Goal: Task Accomplishment & Management: Use online tool/utility

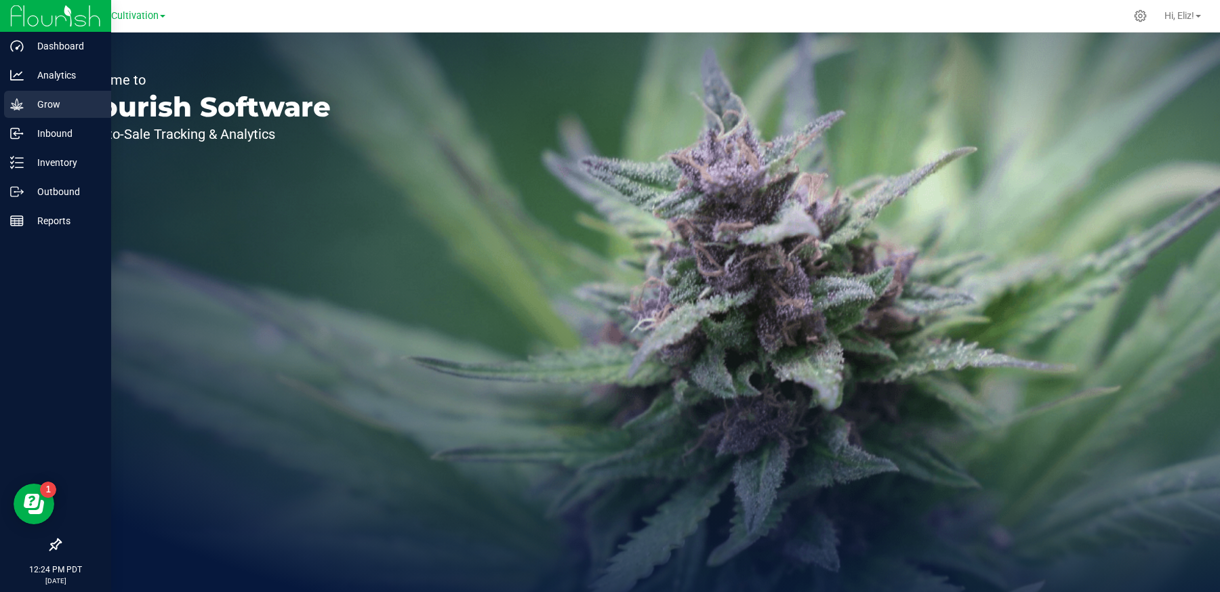
click at [46, 106] on p "Grow" at bounding box center [64, 104] width 81 height 16
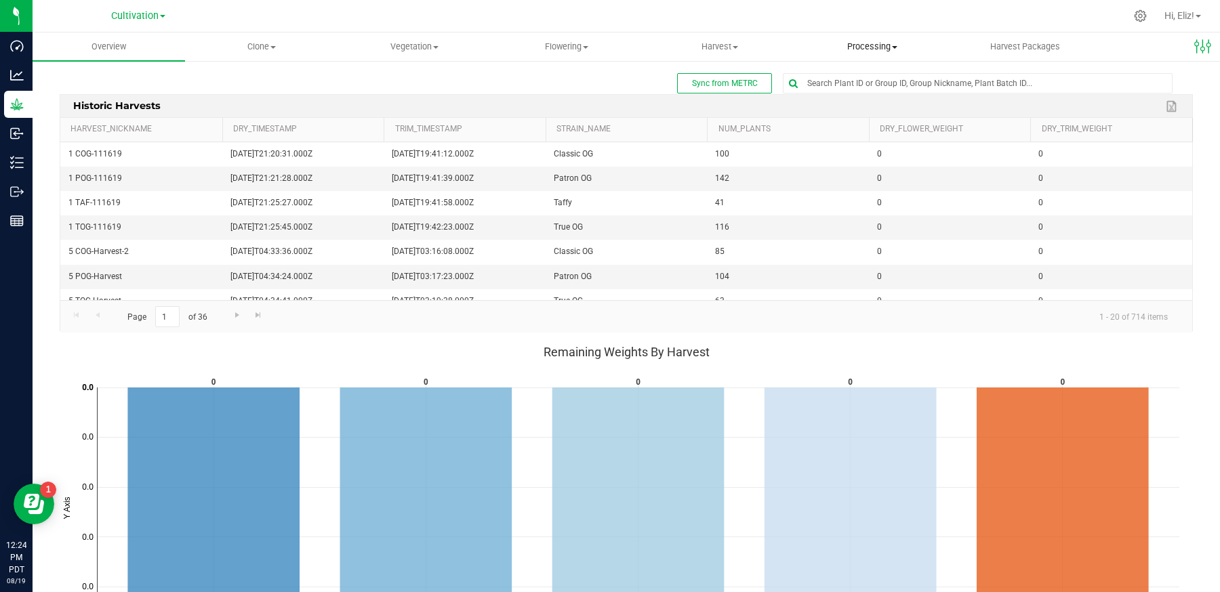
click at [851, 45] on span "Processing" at bounding box center [871, 47] width 151 height 12
click at [699, 46] on span "Harvest" at bounding box center [719, 47] width 151 height 12
click at [691, 81] on span "Harvests" at bounding box center [680, 82] width 75 height 12
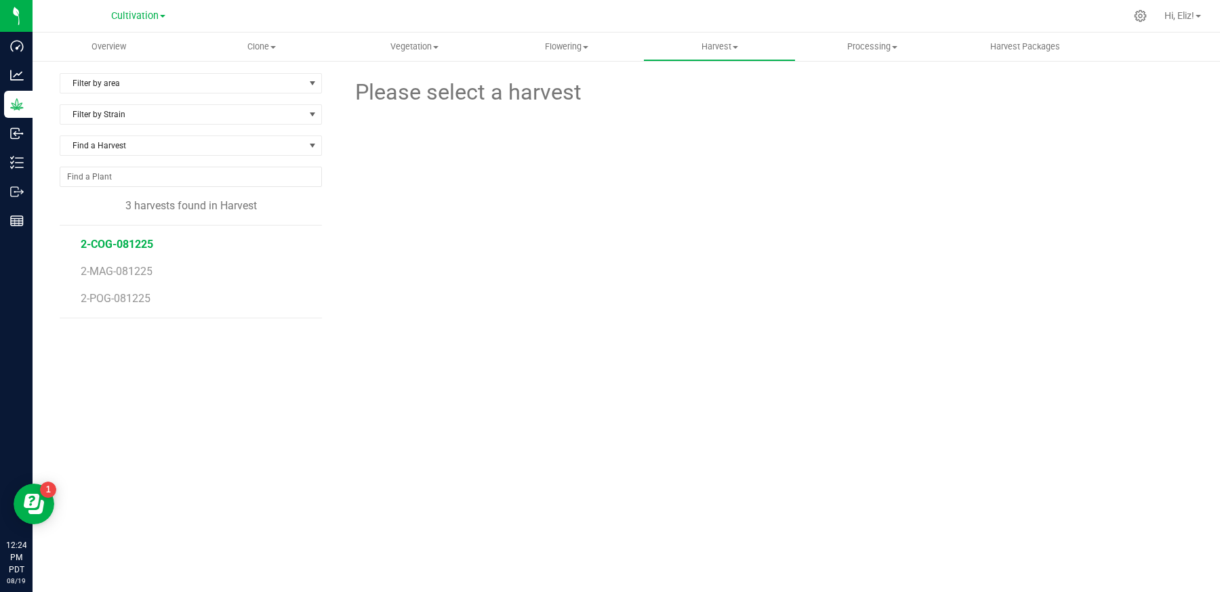
click at [114, 247] on span "2-COG-081225" at bounding box center [117, 244] width 72 height 13
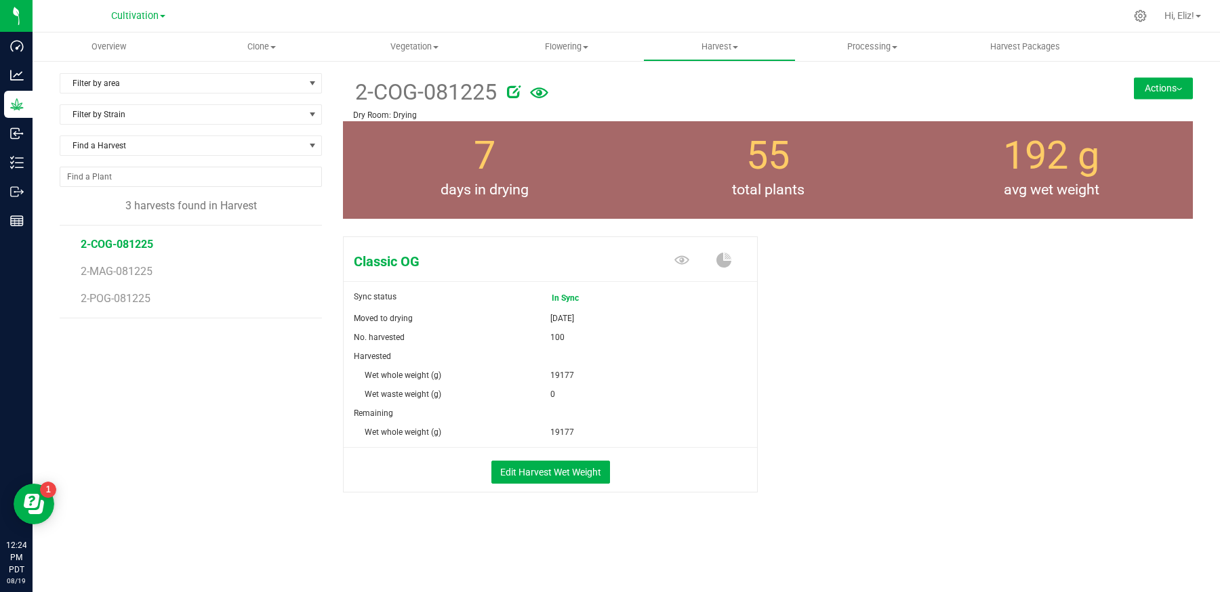
click at [1162, 91] on button "Actions" at bounding box center [1163, 88] width 59 height 22
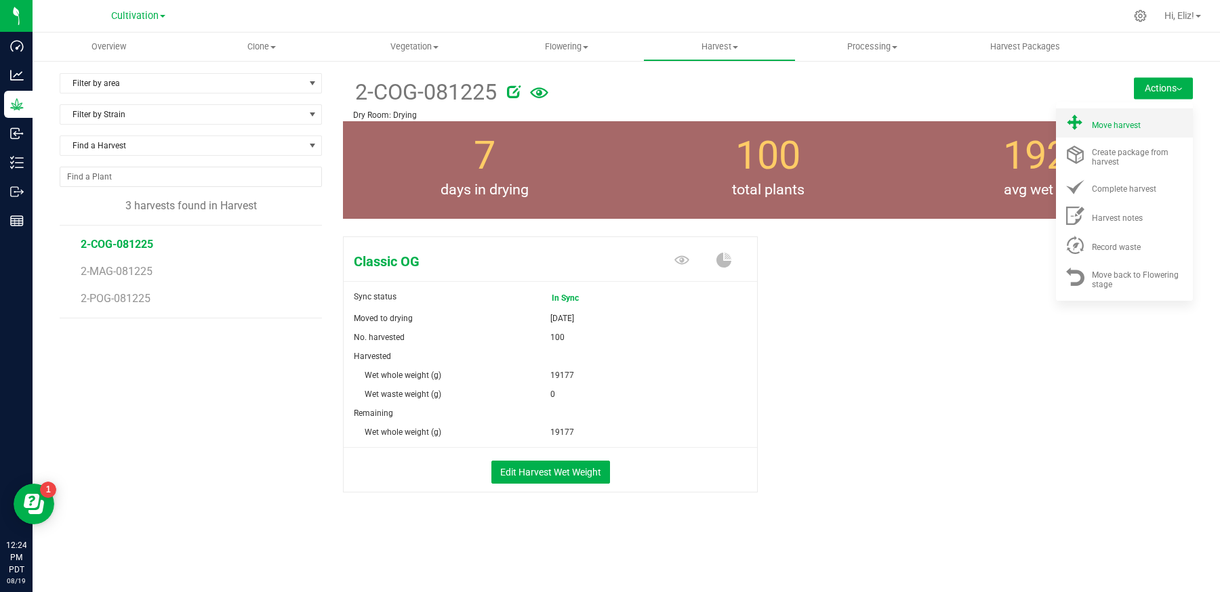
click at [1136, 126] on span "Move harvest" at bounding box center [1116, 125] width 49 height 9
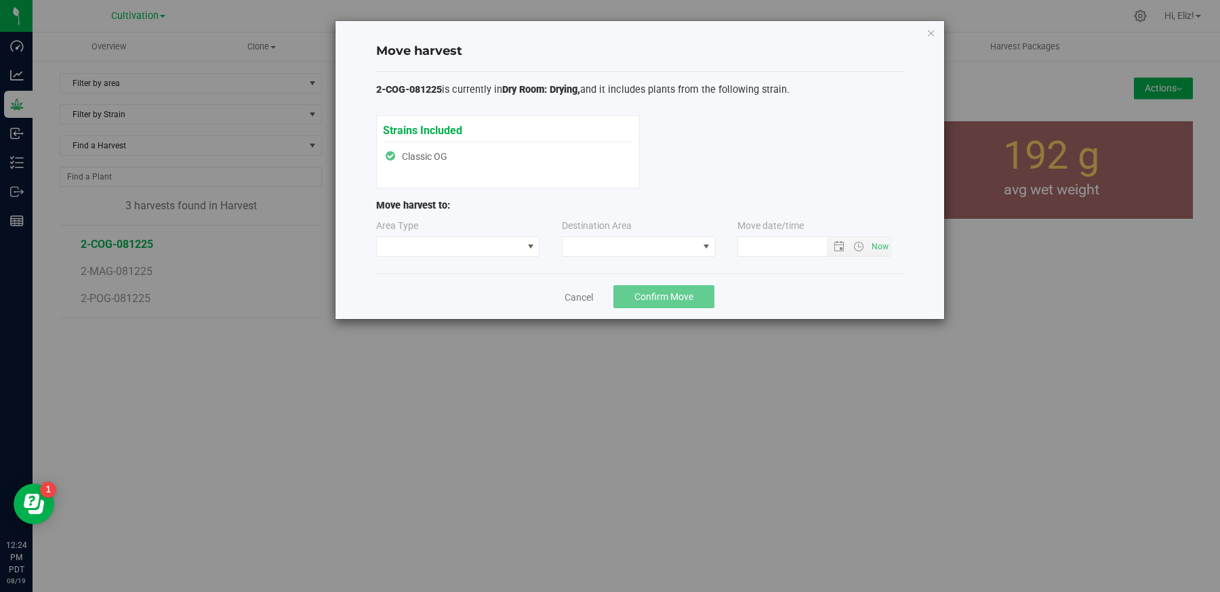
type input "[DATE] 12:24 PM"
click at [483, 245] on span at bounding box center [450, 246] width 146 height 19
click at [441, 295] on li "Processing" at bounding box center [457, 293] width 163 height 23
click at [606, 240] on span at bounding box center [630, 246] width 136 height 19
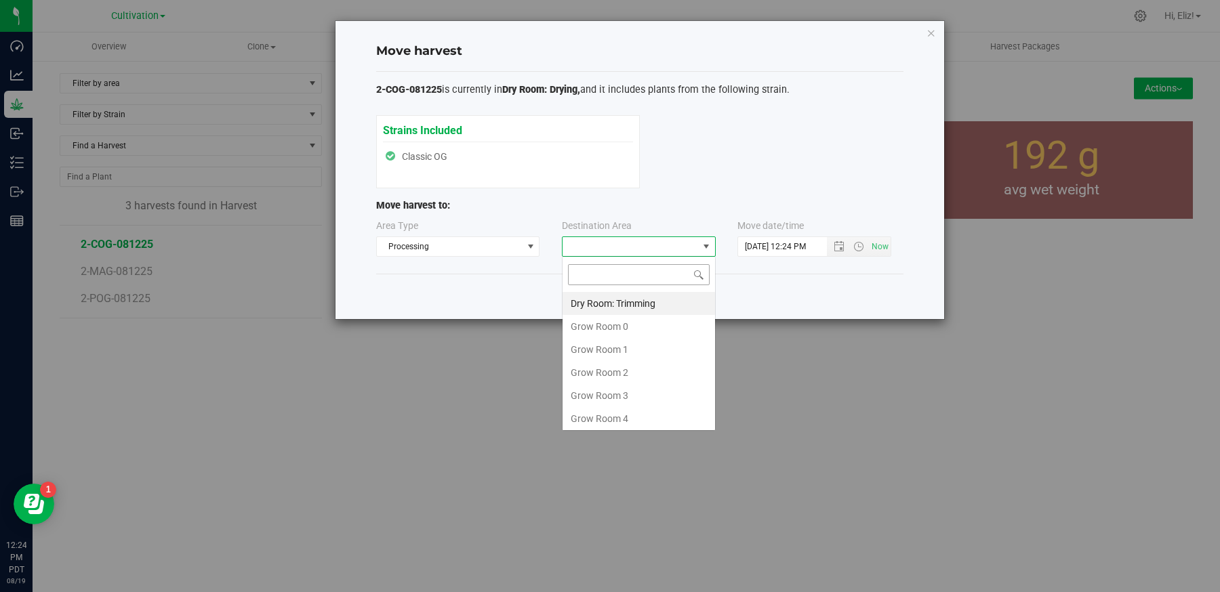
scroll to position [20, 153]
click at [623, 299] on li "Dry Room: Trimming" at bounding box center [638, 303] width 152 height 23
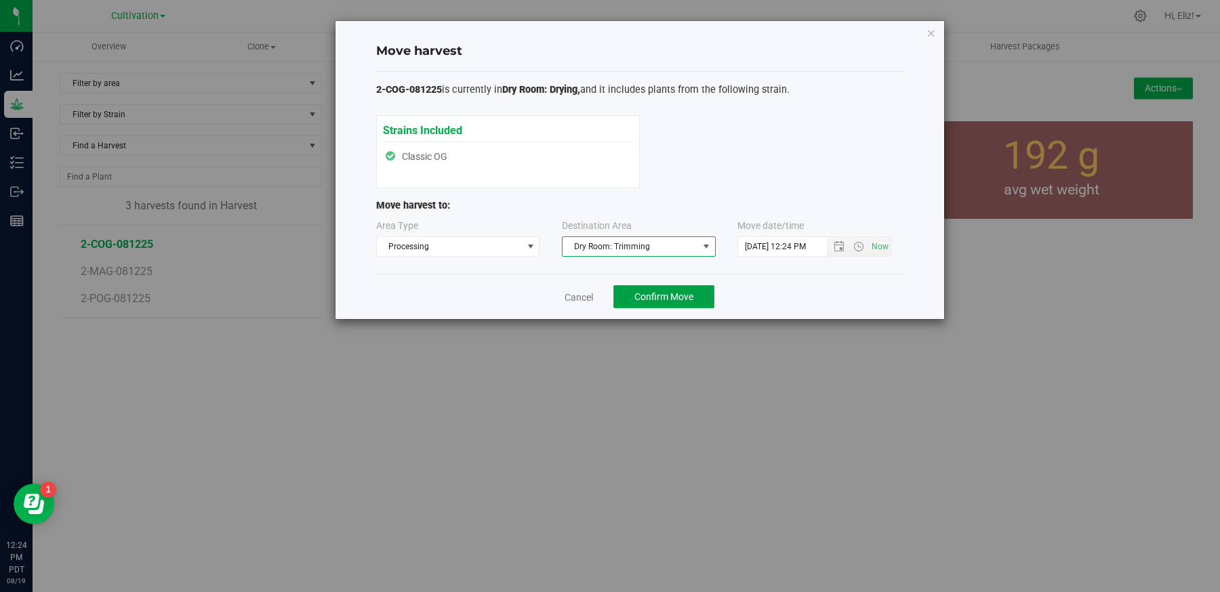
click at [640, 302] on button "Confirm Move" at bounding box center [663, 296] width 101 height 23
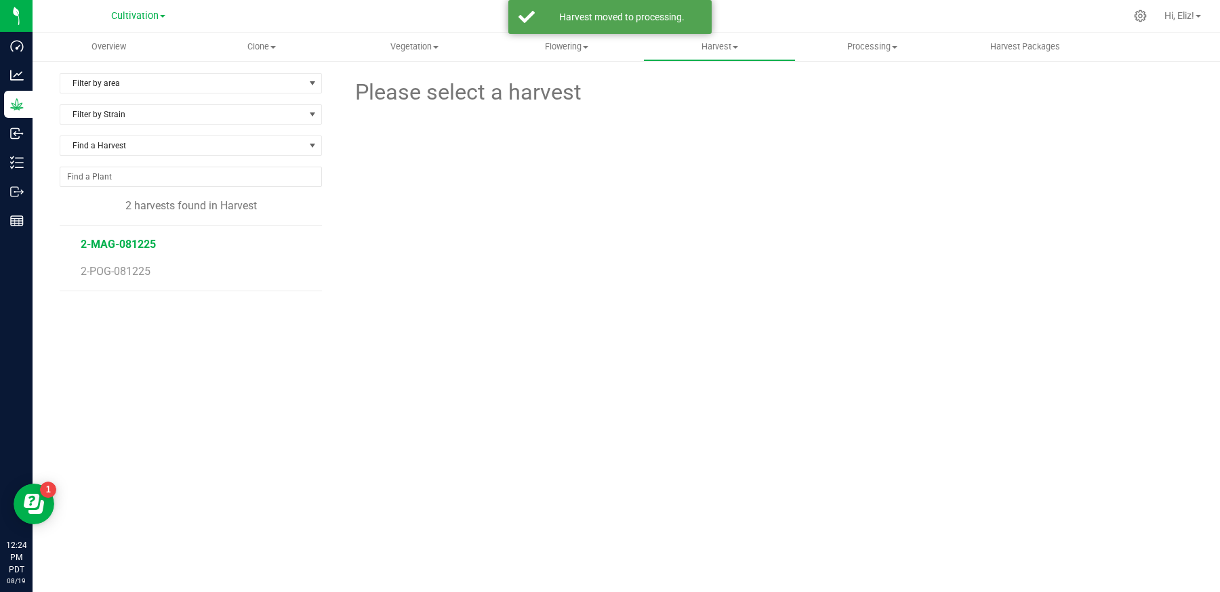
click at [106, 243] on span "2-MAG-081225" at bounding box center [118, 244] width 75 height 13
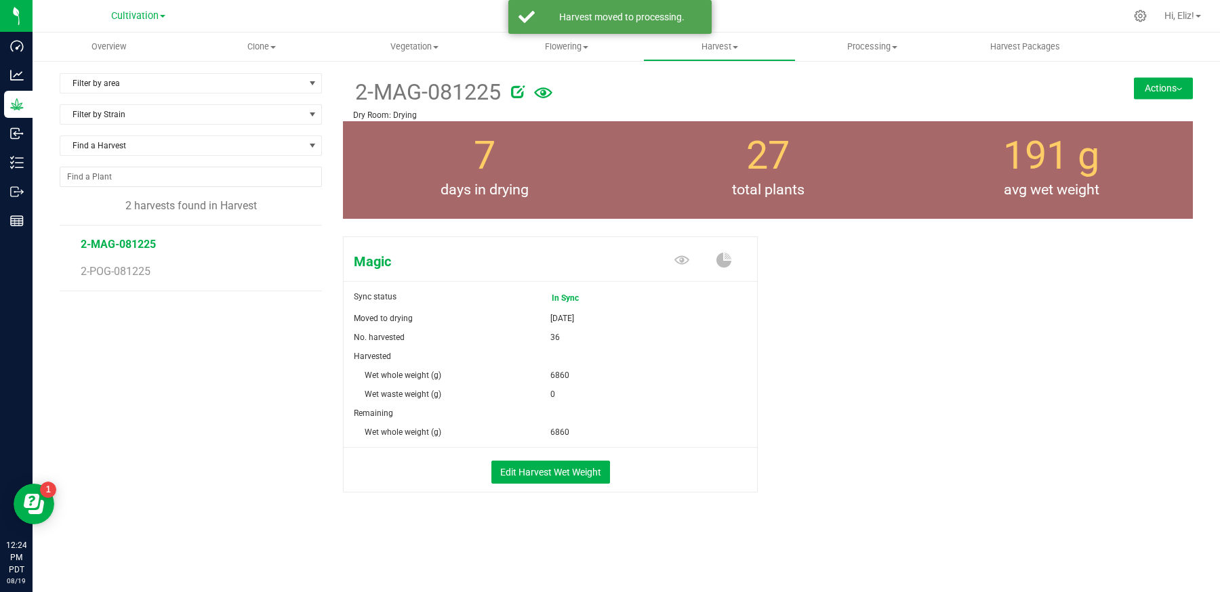
click at [1154, 83] on button "Actions" at bounding box center [1163, 88] width 59 height 22
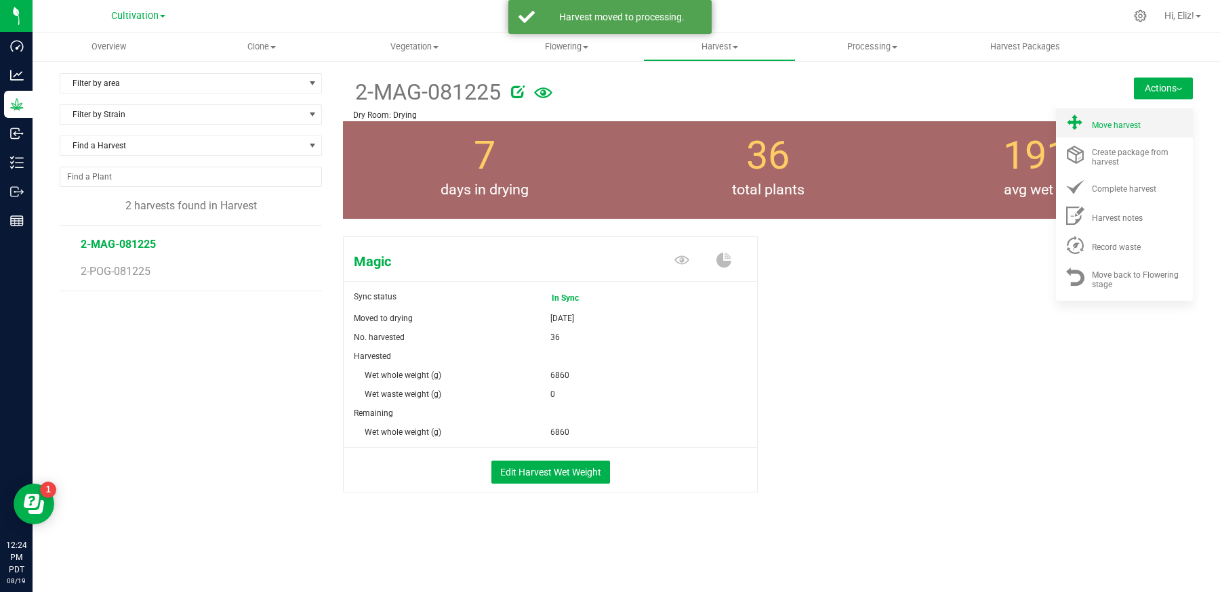
click at [1118, 129] on span "Move harvest" at bounding box center [1116, 125] width 49 height 9
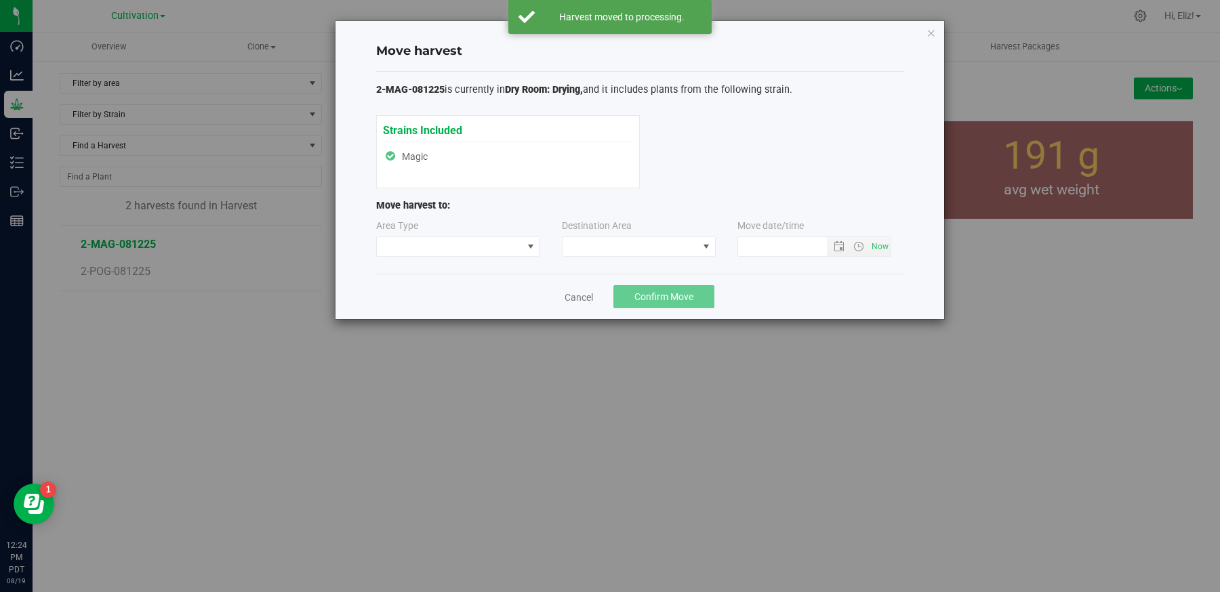
type input "[DATE] 12:24 PM"
click at [444, 245] on span at bounding box center [450, 246] width 146 height 19
click at [427, 298] on li "Processing" at bounding box center [457, 293] width 163 height 23
click at [597, 243] on span at bounding box center [630, 246] width 136 height 19
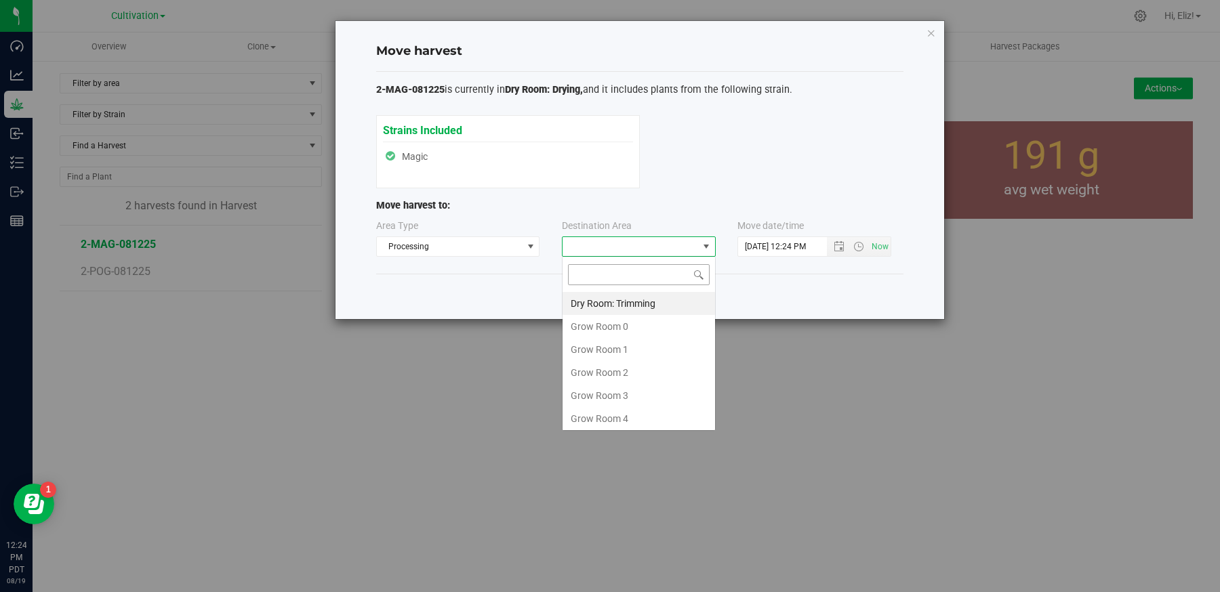
scroll to position [20, 153]
click at [600, 295] on li "Dry Room: Trimming" at bounding box center [638, 303] width 152 height 23
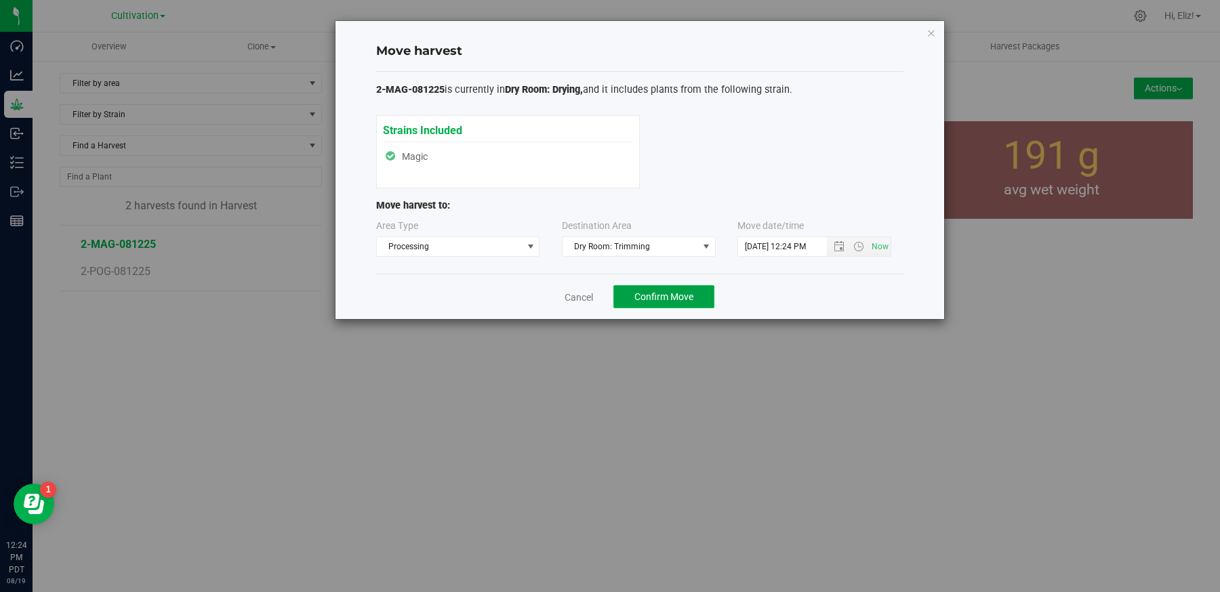
click at [659, 295] on span "Confirm Move" at bounding box center [663, 296] width 59 height 11
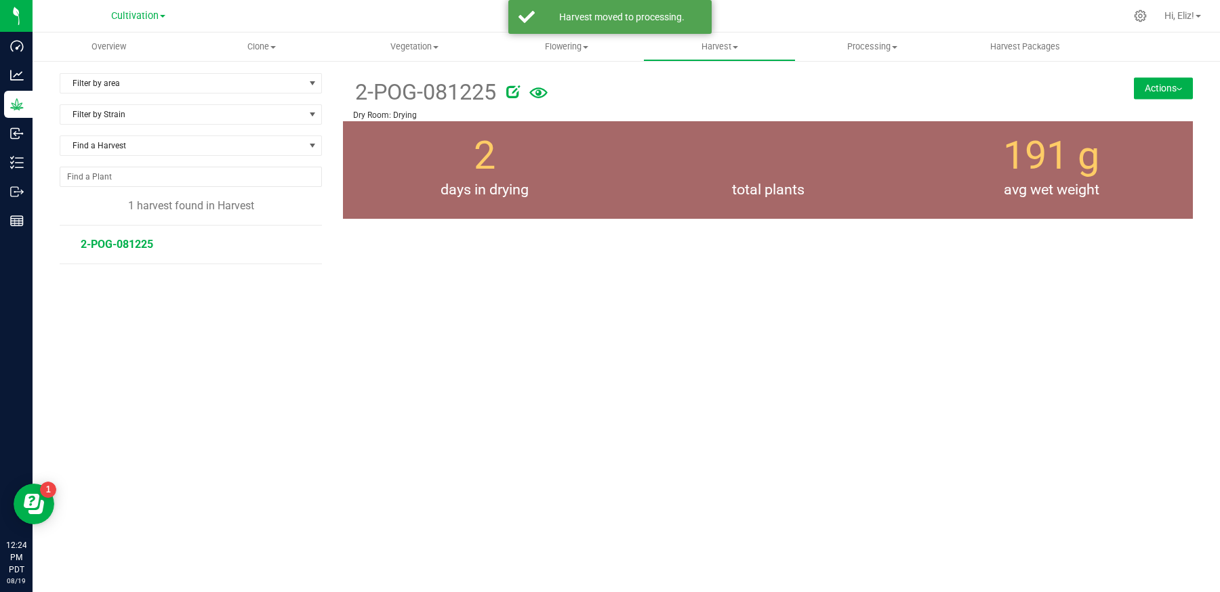
click at [94, 243] on span "2-POG-081225" at bounding box center [117, 244] width 72 height 13
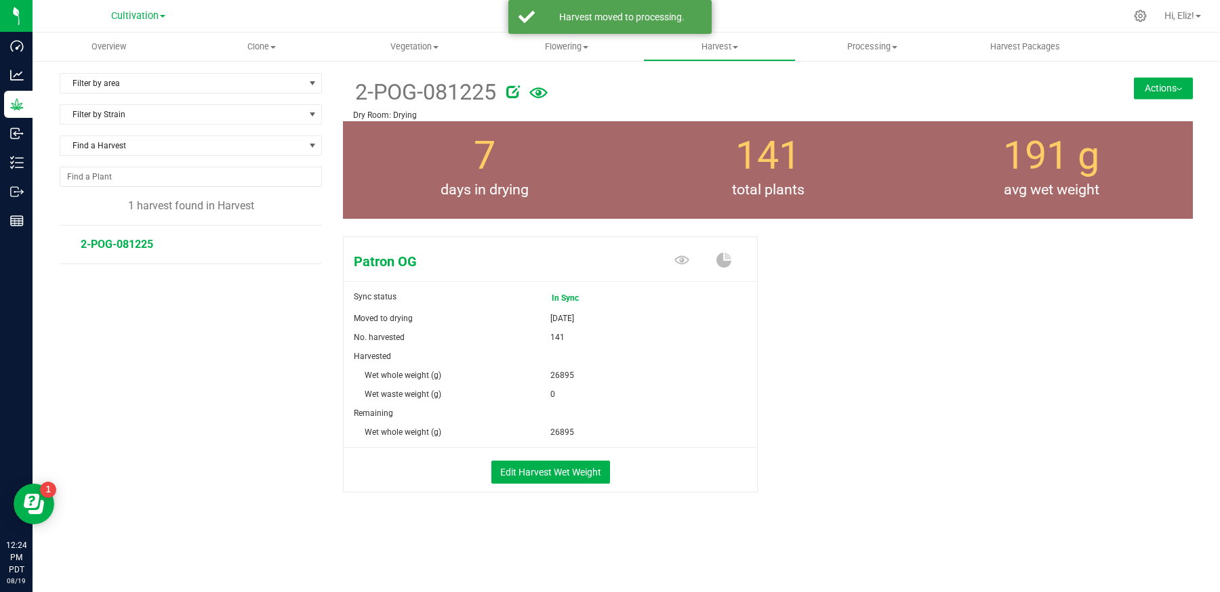
click at [1138, 88] on button "Actions" at bounding box center [1163, 88] width 59 height 22
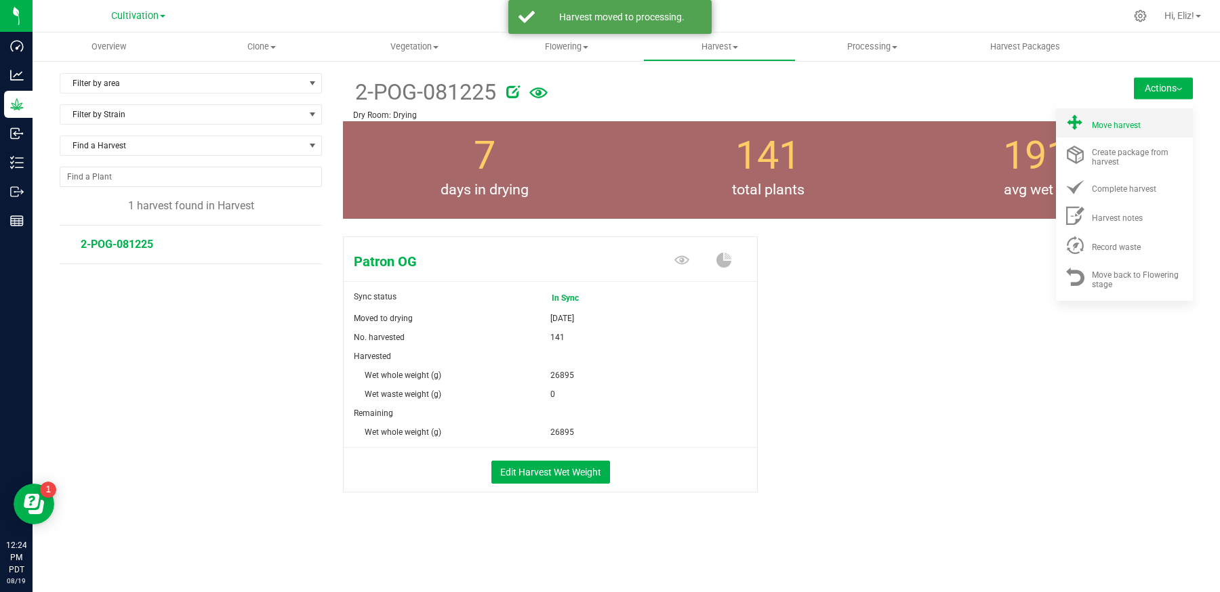
click at [1132, 134] on li "Move harvest" at bounding box center [1124, 122] width 137 height 29
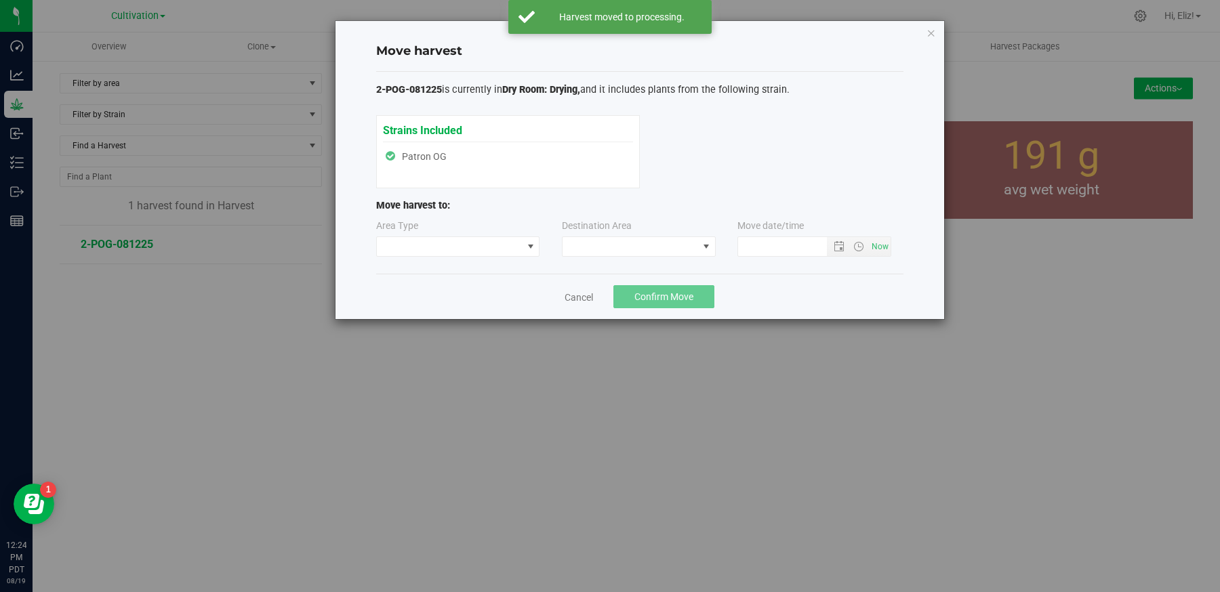
type input "[DATE] 12:24 PM"
click at [461, 249] on span at bounding box center [450, 246] width 146 height 19
click at [449, 291] on li "Processing" at bounding box center [457, 293] width 163 height 23
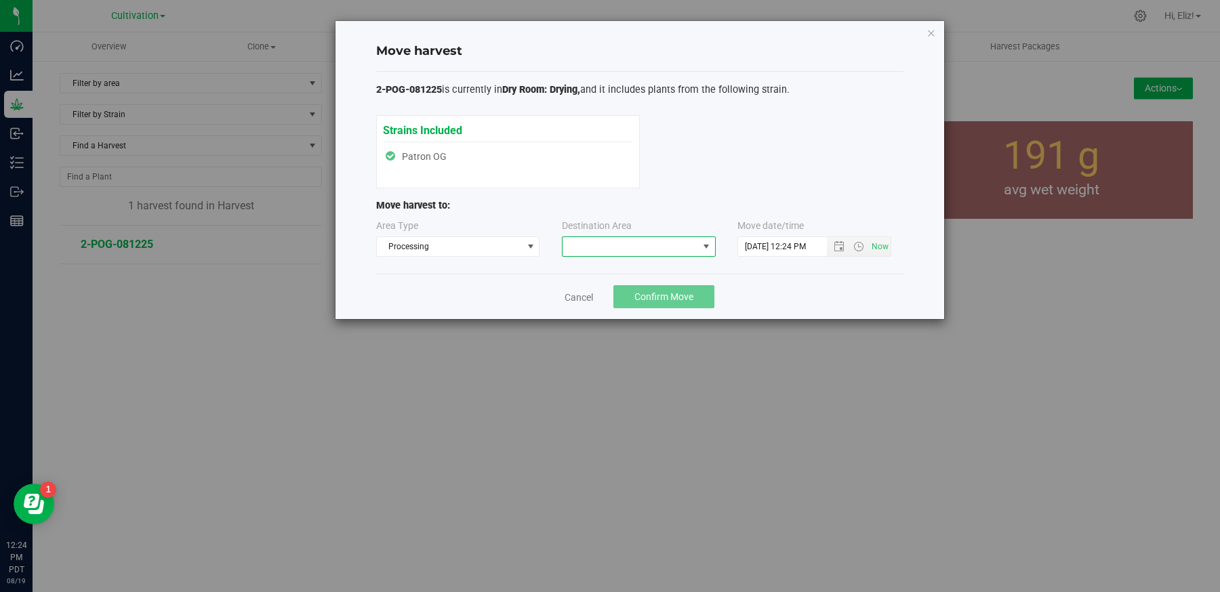
click at [617, 238] on span at bounding box center [630, 246] width 136 height 19
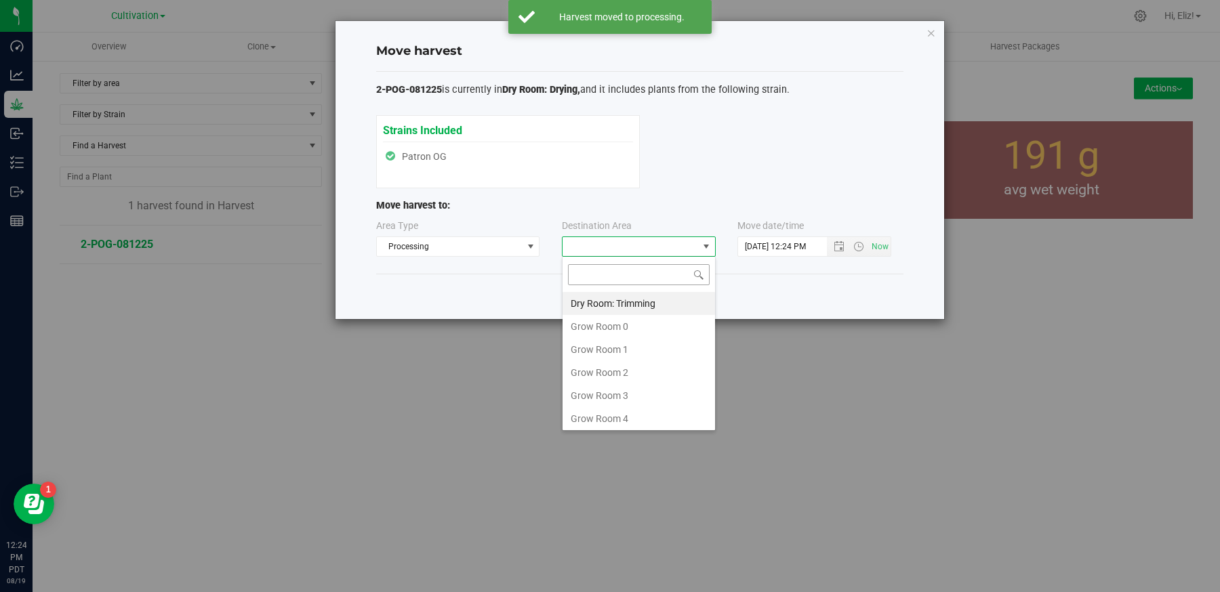
scroll to position [20, 153]
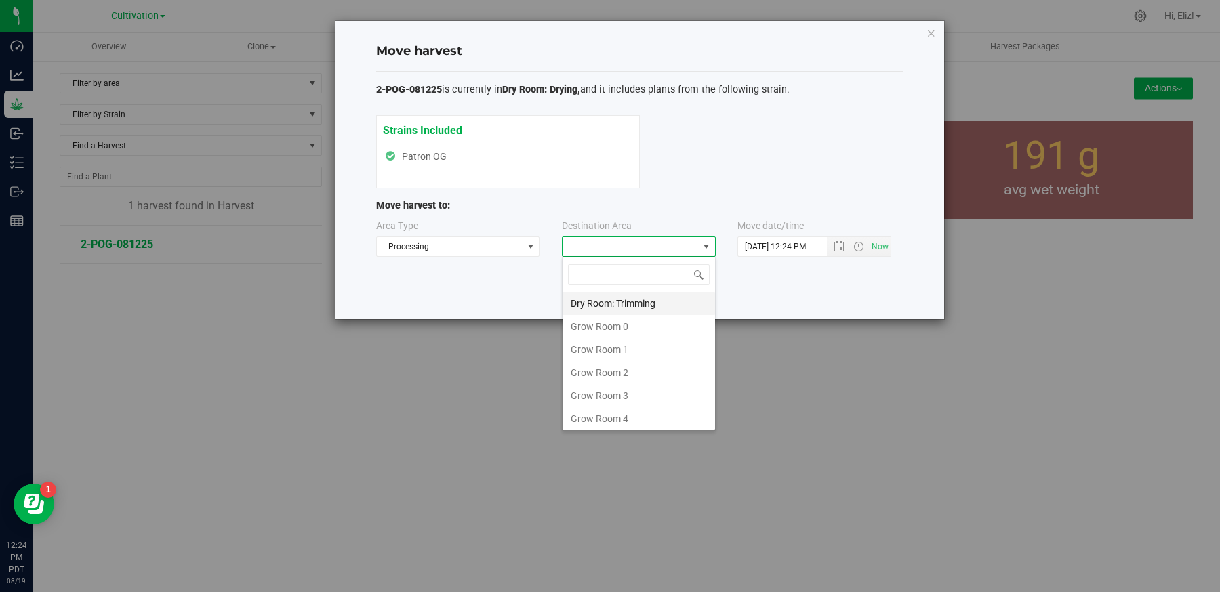
click at [614, 296] on li "Dry Room: Trimming" at bounding box center [638, 303] width 152 height 23
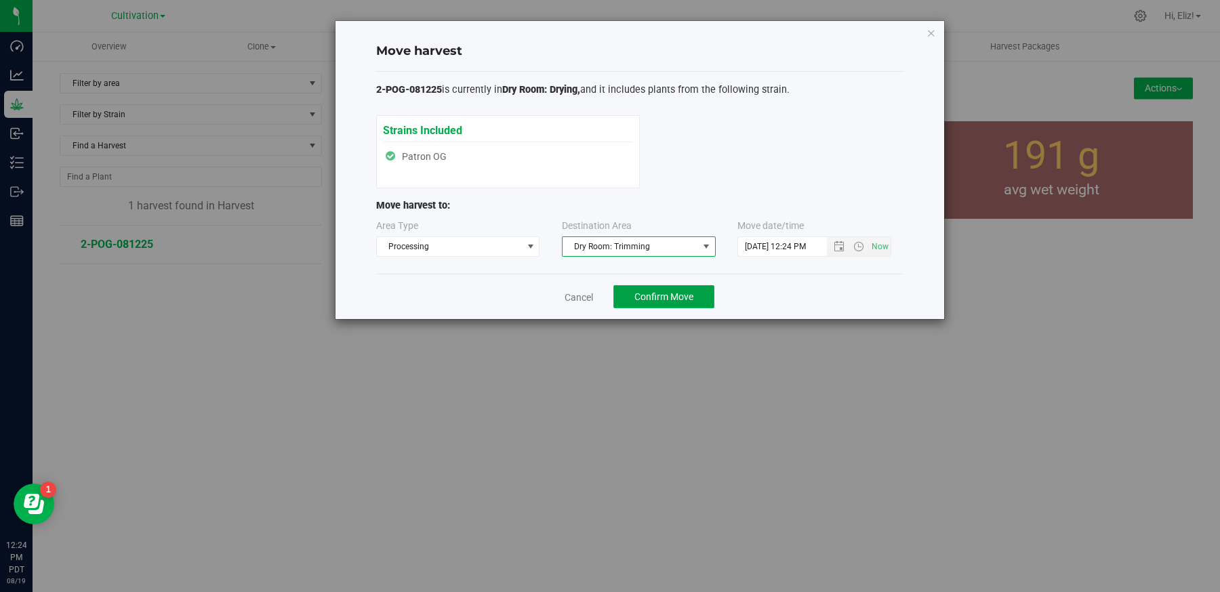
click at [679, 291] on span "Confirm Move" at bounding box center [663, 296] width 59 height 11
